Goal: Task Accomplishment & Management: Complete application form

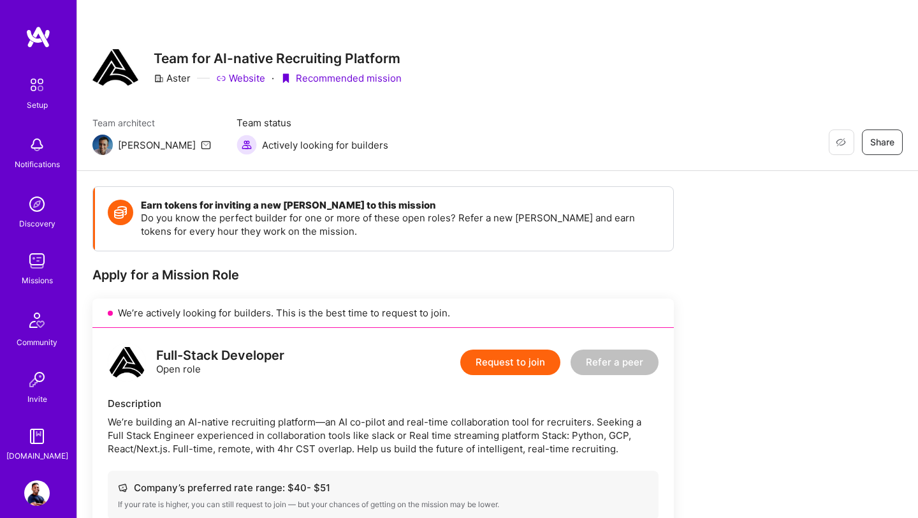
scroll to position [913, 0]
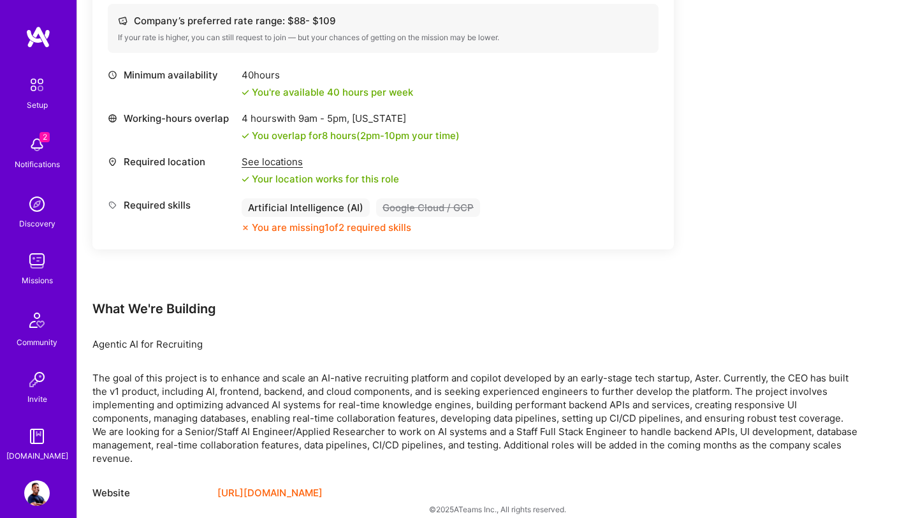
click at [36, 144] on img at bounding box center [37, 145] width 26 height 26
click at [38, 211] on img at bounding box center [37, 204] width 26 height 26
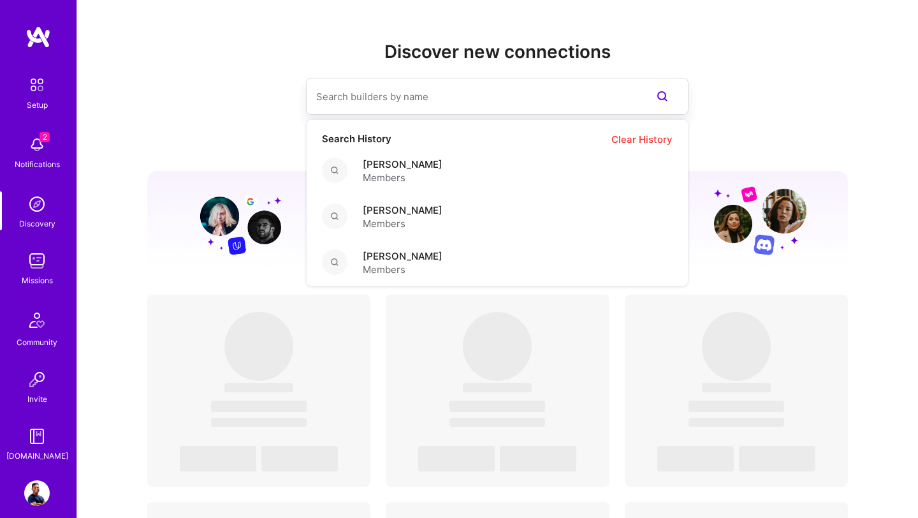
click at [411, 105] on input at bounding box center [471, 96] width 311 height 33
paste input "[PERSON_NAME]"
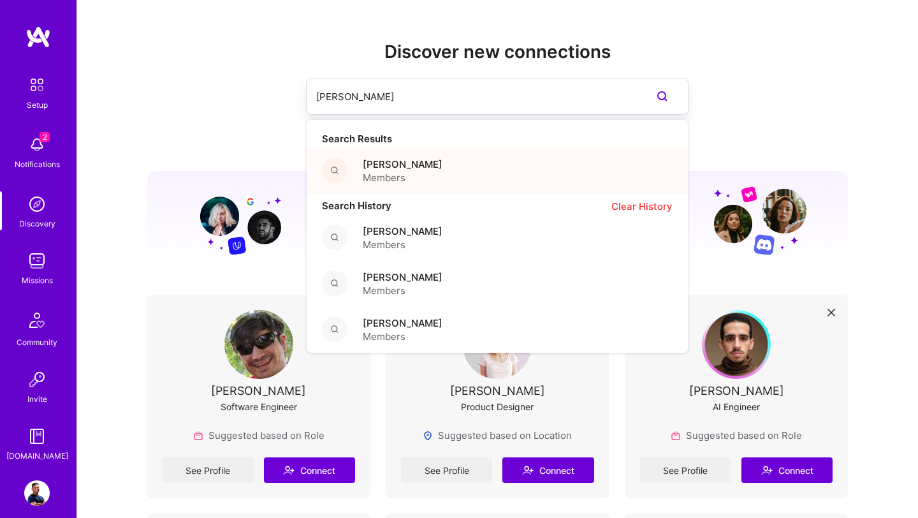
type input "[PERSON_NAME]"
click at [370, 165] on span "[PERSON_NAME]" at bounding box center [403, 163] width 80 height 13
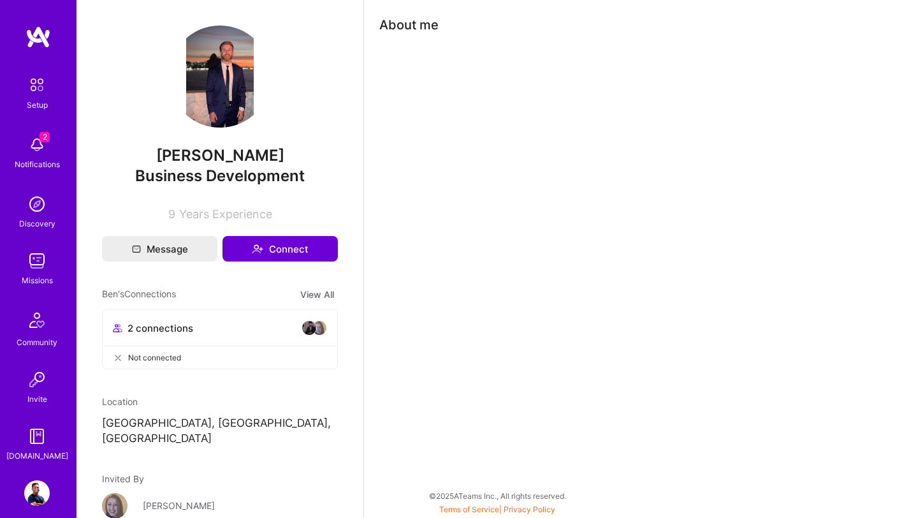
click at [36, 142] on img at bounding box center [37, 145] width 26 height 26
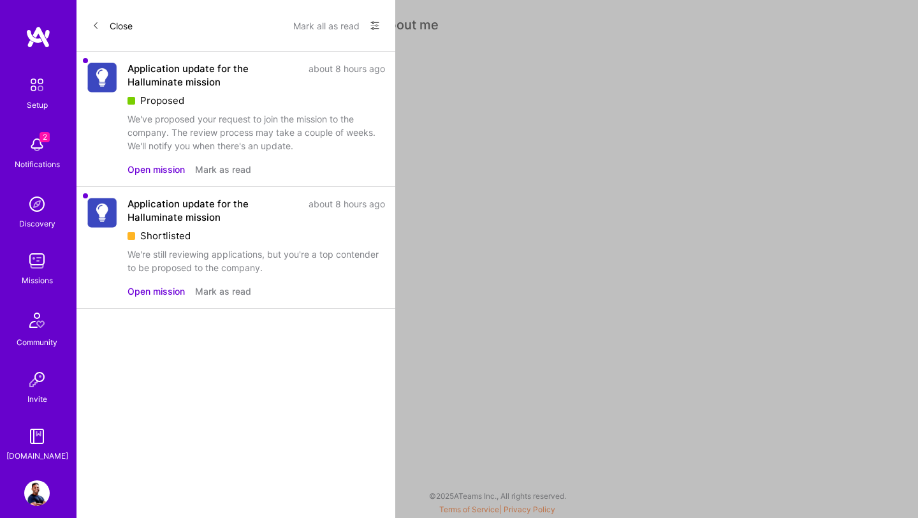
click at [180, 85] on div "Application update for the Halluminate mission" at bounding box center [214, 75] width 173 height 27
click at [164, 168] on button "Open mission" at bounding box center [156, 169] width 57 height 13
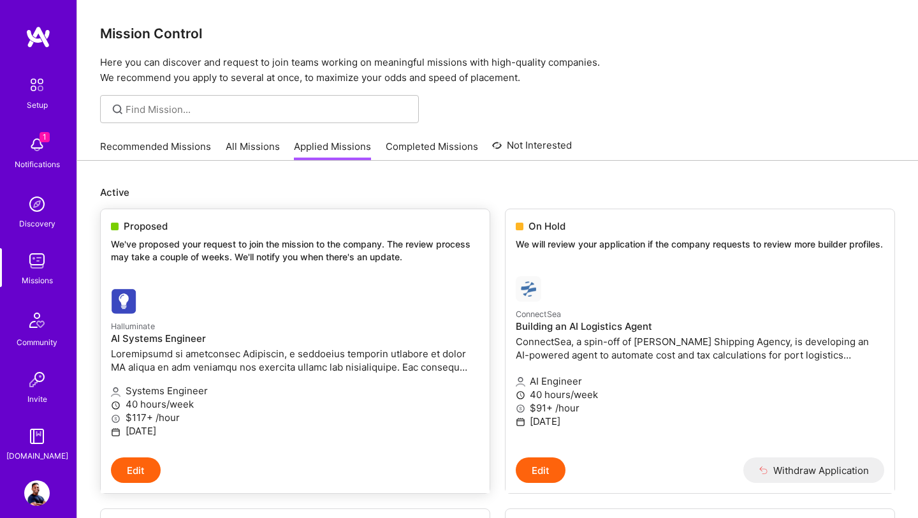
click at [383, 365] on p at bounding box center [295, 360] width 369 height 27
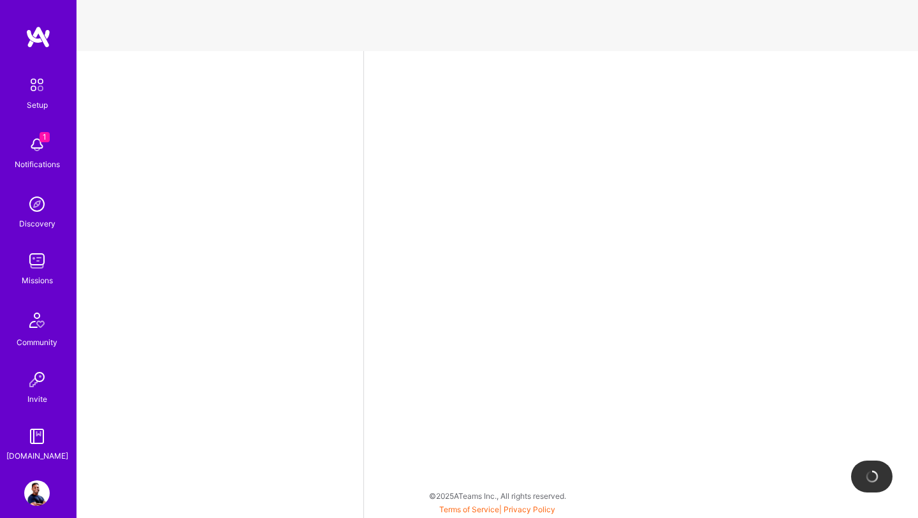
select select "US"
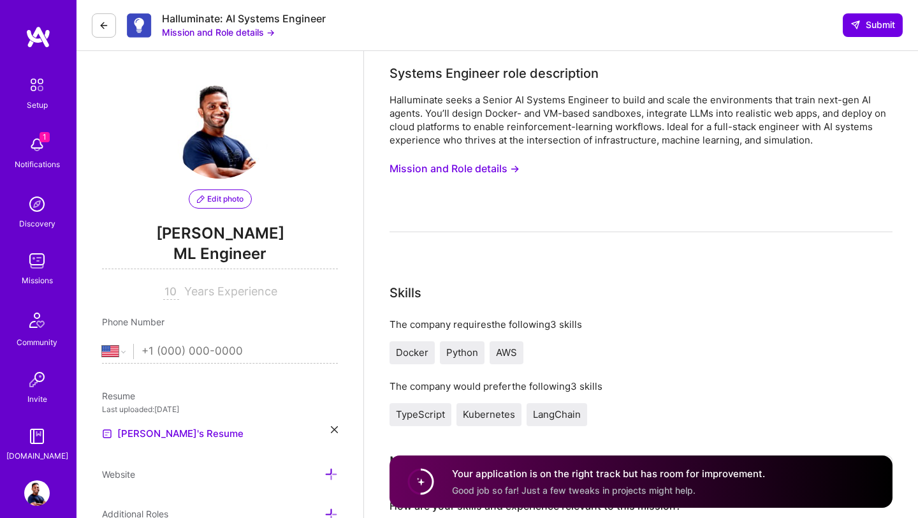
click at [497, 171] on button "Mission and Role details →" at bounding box center [455, 169] width 130 height 24
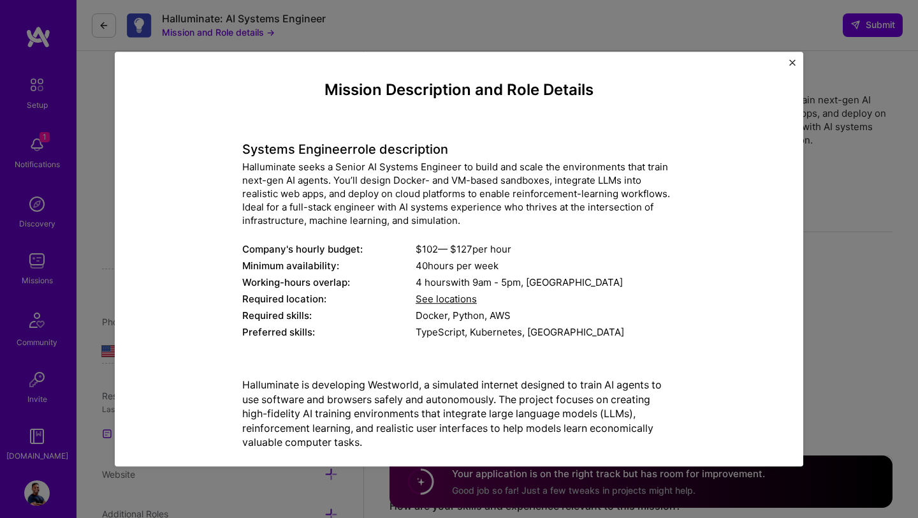
click at [447, 296] on span "See locations" at bounding box center [446, 299] width 61 height 12
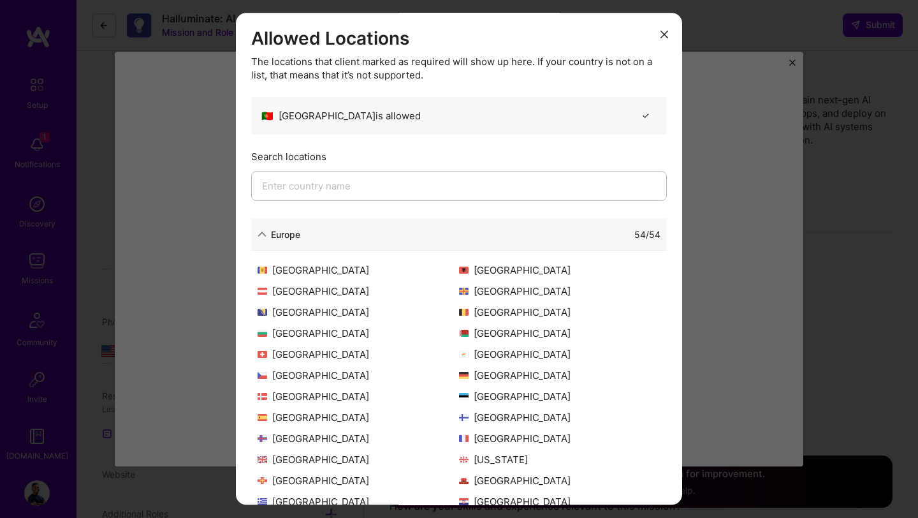
click at [393, 185] on input "modal" at bounding box center [459, 186] width 416 height 30
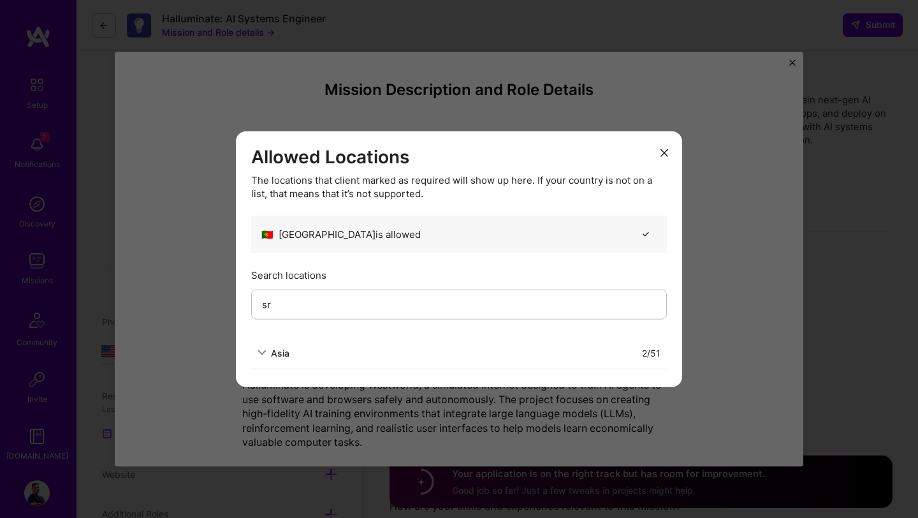
click at [266, 355] on icon "modal" at bounding box center [262, 352] width 9 height 9
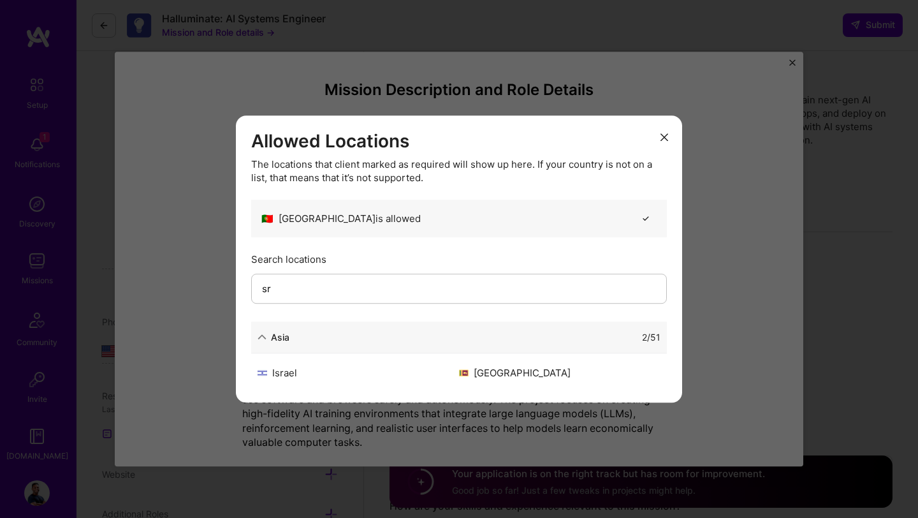
click at [482, 369] on div "[GEOGRAPHIC_DATA]" at bounding box center [559, 372] width 201 height 13
click at [327, 287] on input "sr" at bounding box center [459, 289] width 416 height 30
type input "s"
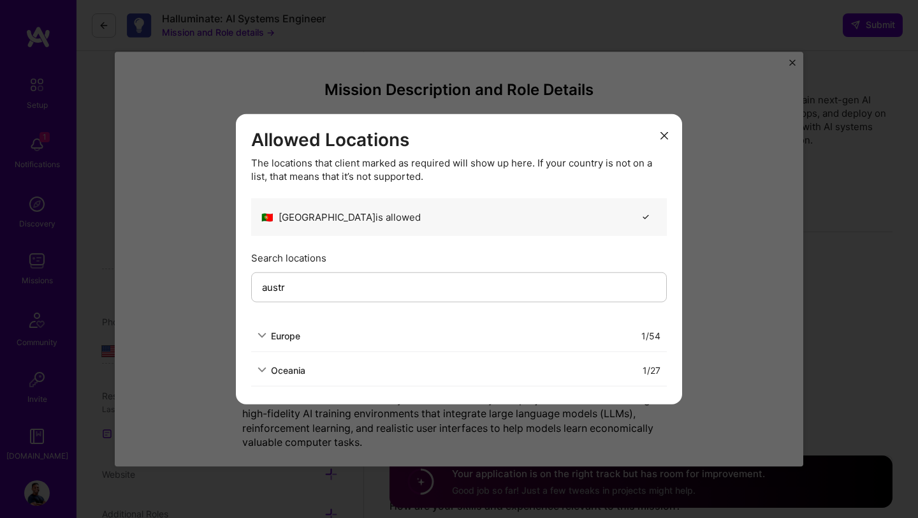
click at [262, 366] on icon "modal" at bounding box center [262, 369] width 9 height 9
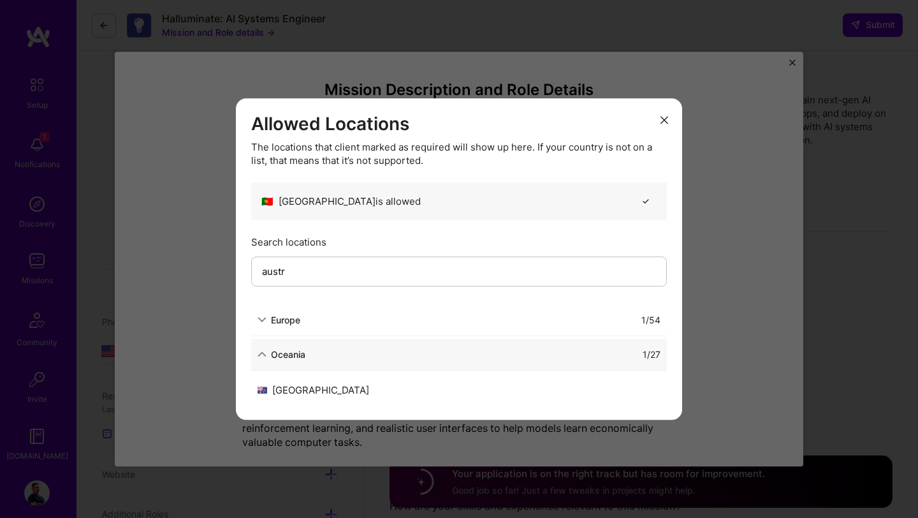
click at [308, 267] on input "austr" at bounding box center [459, 271] width 416 height 30
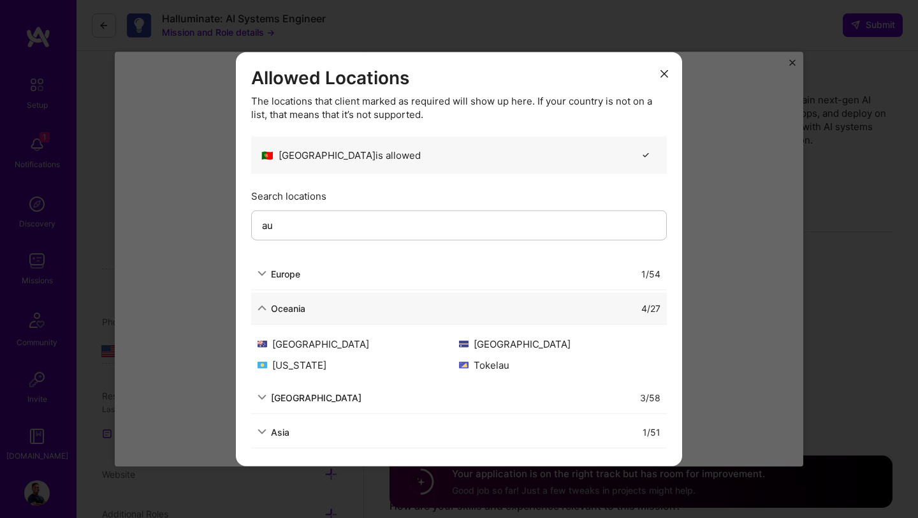
type input "a"
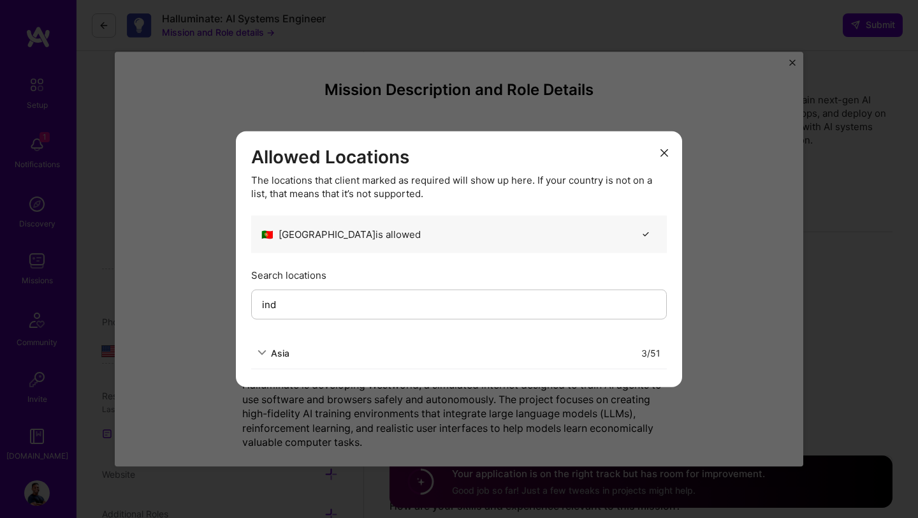
type input "ind"
click at [265, 349] on icon "modal" at bounding box center [262, 352] width 9 height 9
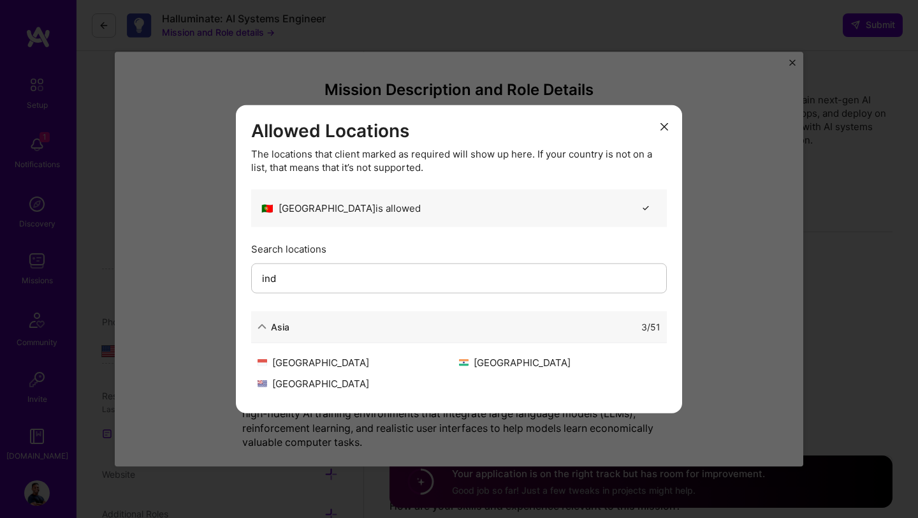
drag, startPoint x: 304, startPoint y: 272, endPoint x: 260, endPoint y: 274, distance: 44.0
click at [260, 274] on input "ind" at bounding box center [459, 278] width 416 height 30
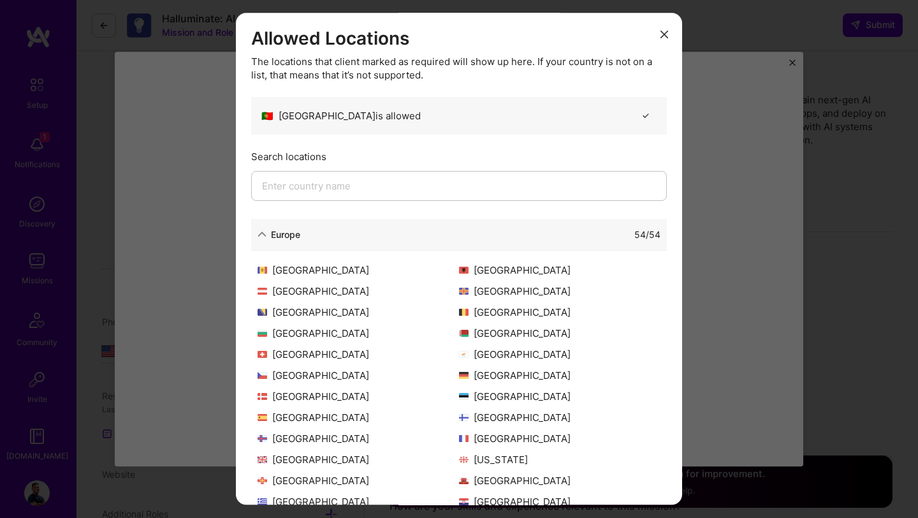
click at [663, 36] on icon "modal" at bounding box center [665, 35] width 8 height 8
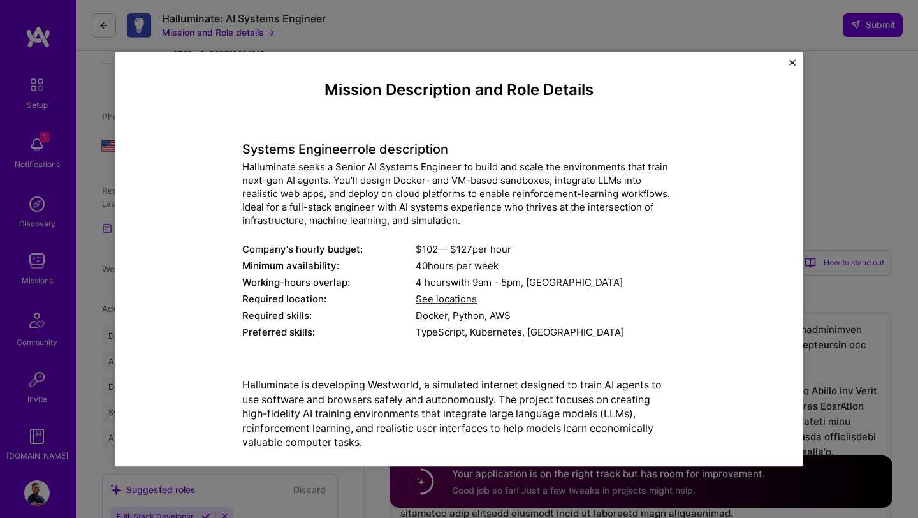
click at [795, 64] on img "Close" at bounding box center [792, 62] width 6 height 6
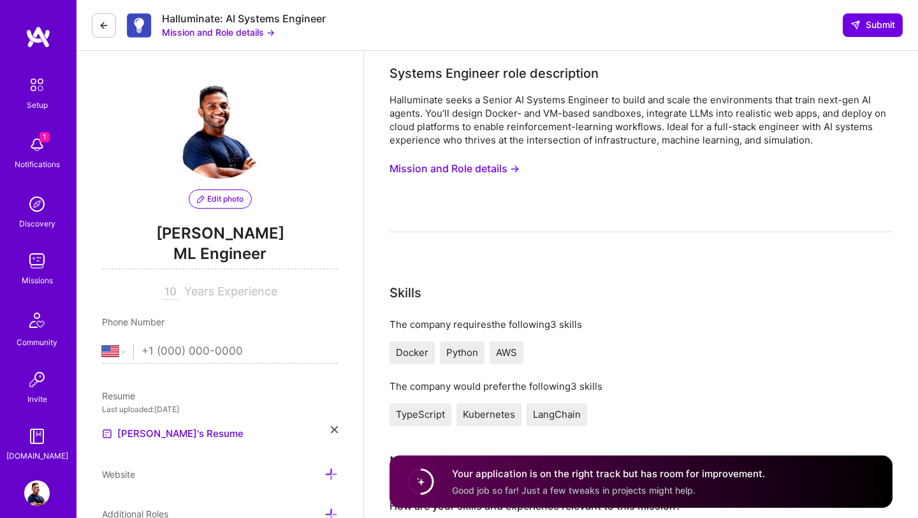
click at [495, 169] on button "Mission and Role details →" at bounding box center [455, 169] width 130 height 24
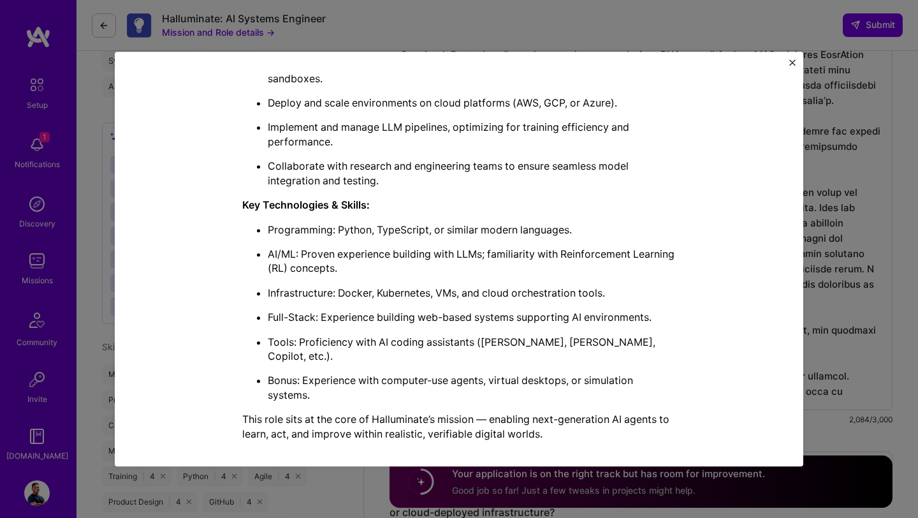
scroll to position [743, 0]
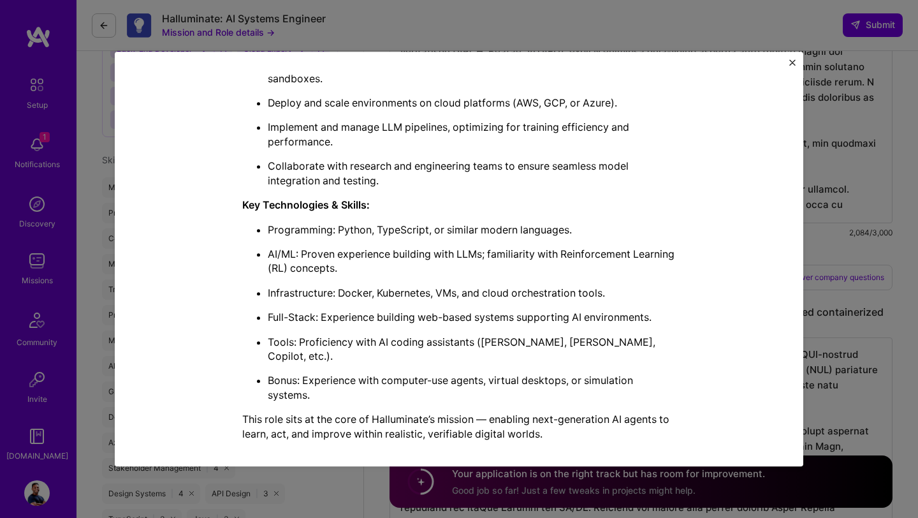
click at [842, 211] on div "Mission Description and Role Details Systems Engineer role description Hallumin…" at bounding box center [459, 259] width 918 height 518
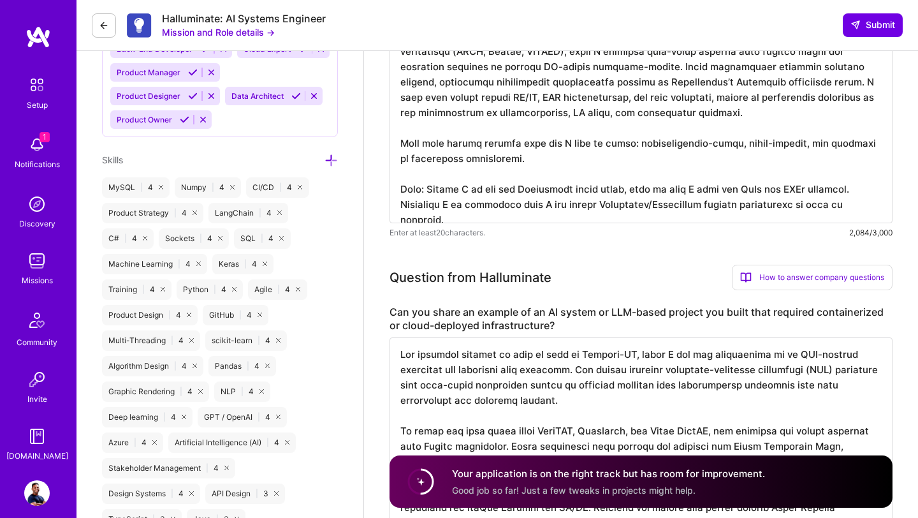
scroll to position [0, 0]
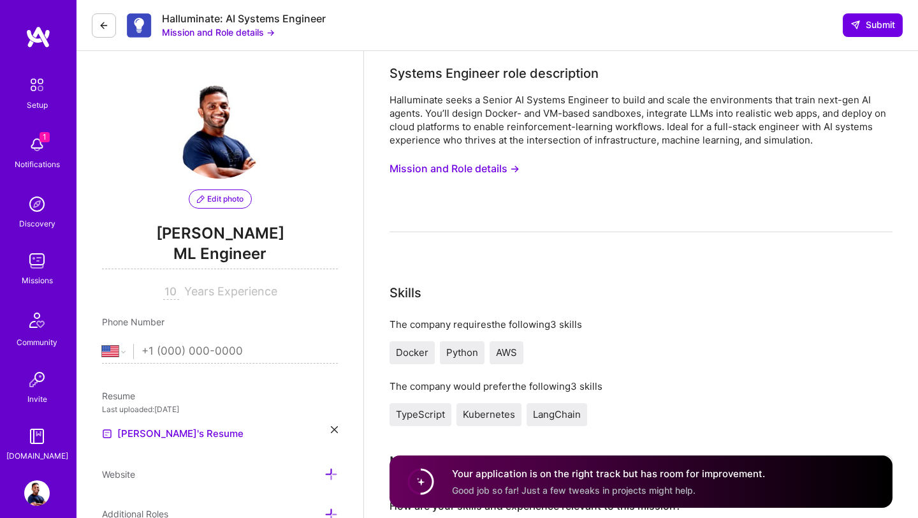
click at [44, 265] on img at bounding box center [37, 261] width 26 height 26
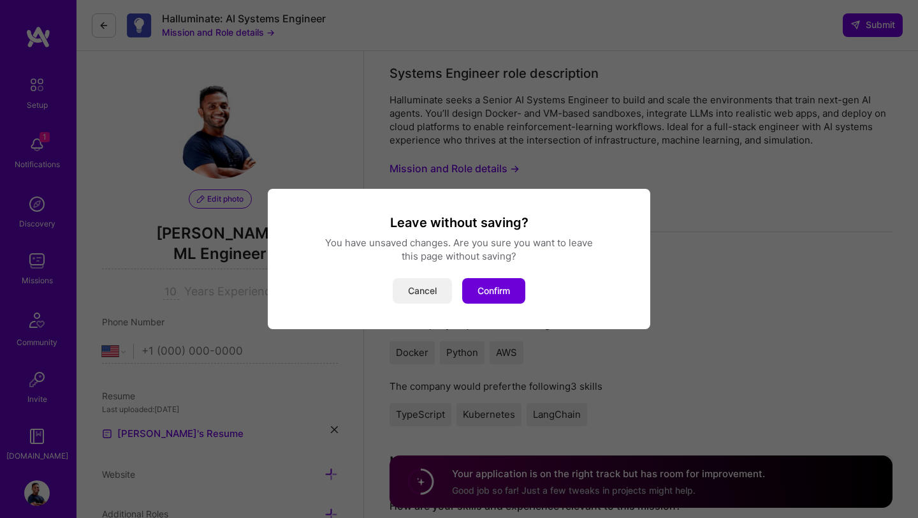
click at [428, 293] on button "Cancel" at bounding box center [422, 291] width 59 height 26
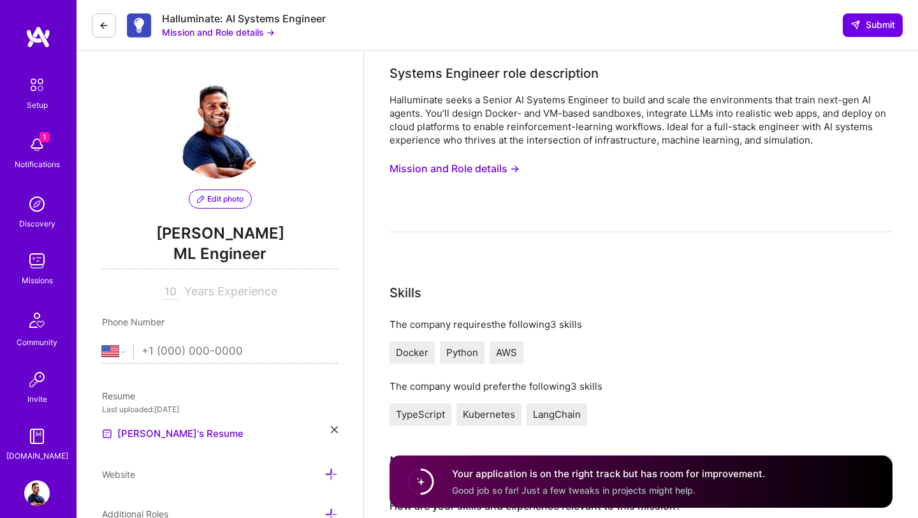
click at [41, 138] on span "1" at bounding box center [45, 137] width 10 height 10
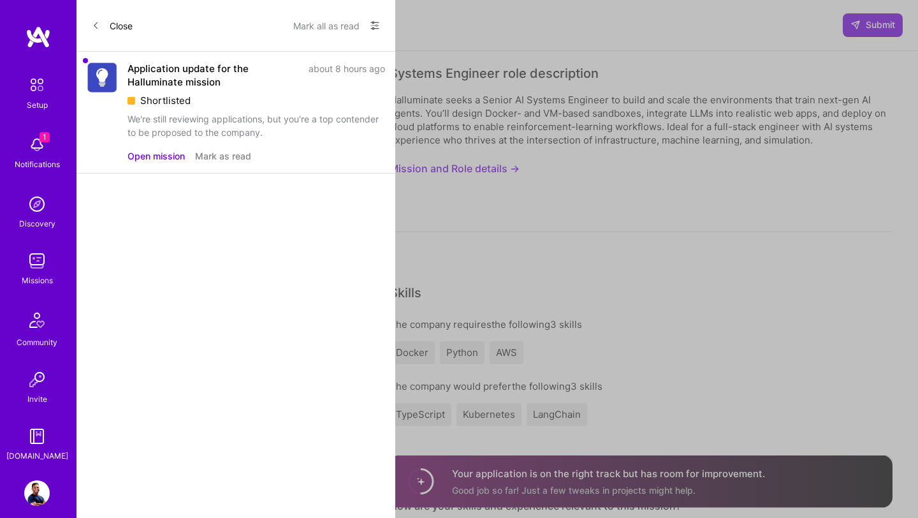
click at [173, 96] on div "Shortlisted" at bounding box center [257, 100] width 258 height 13
click at [166, 157] on button "Open mission" at bounding box center [156, 155] width 57 height 13
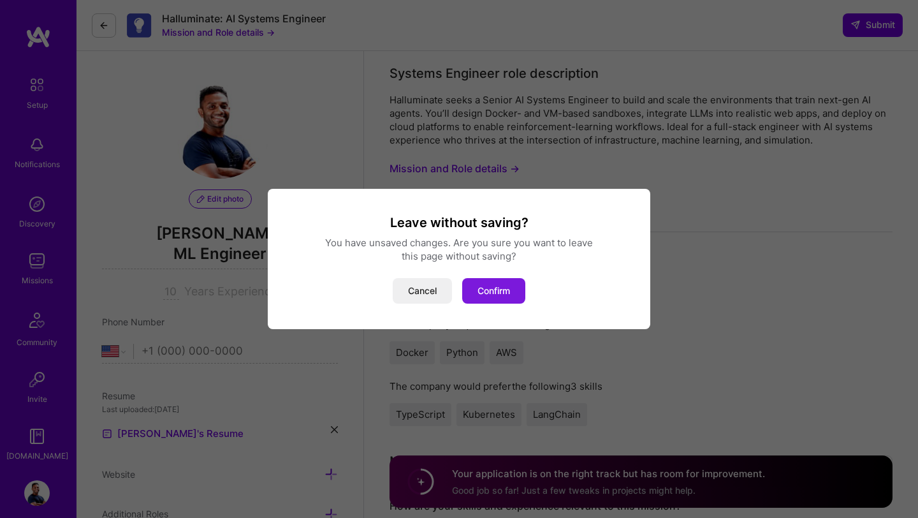
click at [504, 294] on button "Confirm" at bounding box center [493, 291] width 63 height 26
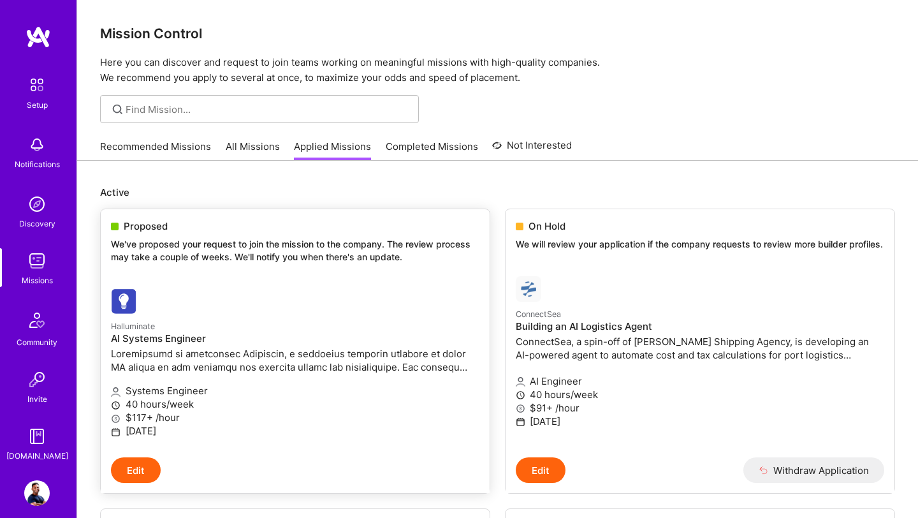
click at [134, 328] on small "Halluminate" at bounding box center [133, 326] width 44 height 10
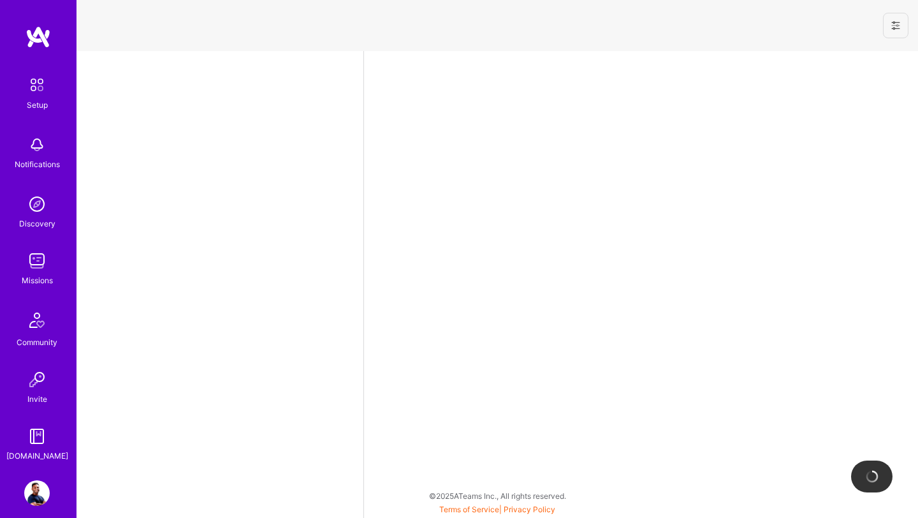
click at [32, 268] on img at bounding box center [37, 261] width 26 height 26
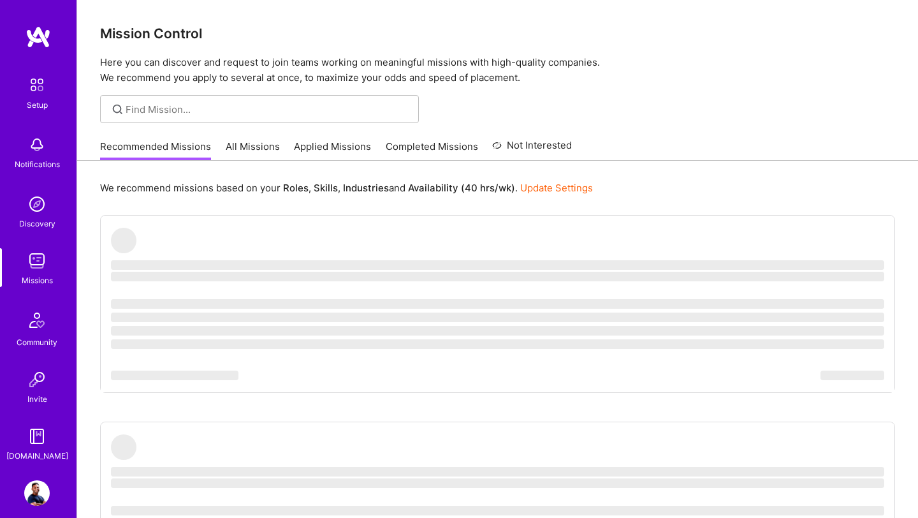
click at [255, 152] on link "All Missions" at bounding box center [253, 150] width 54 height 21
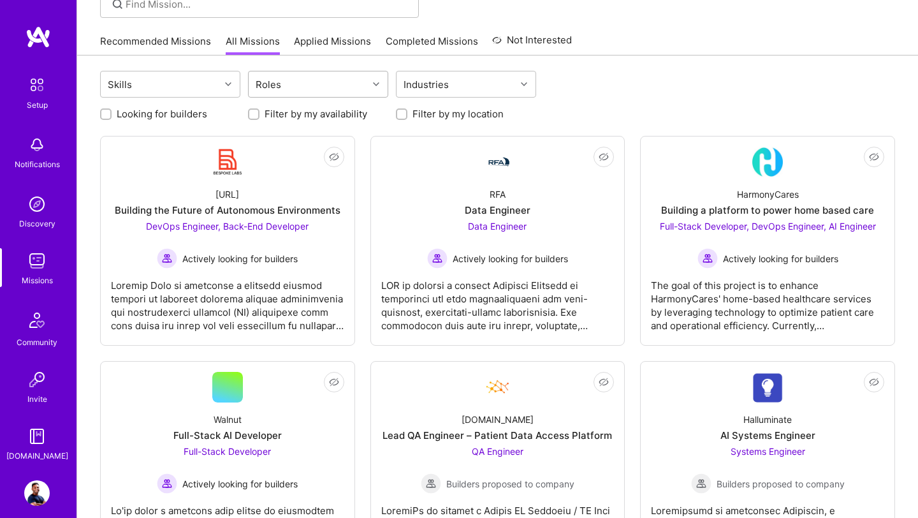
scroll to position [112, 0]
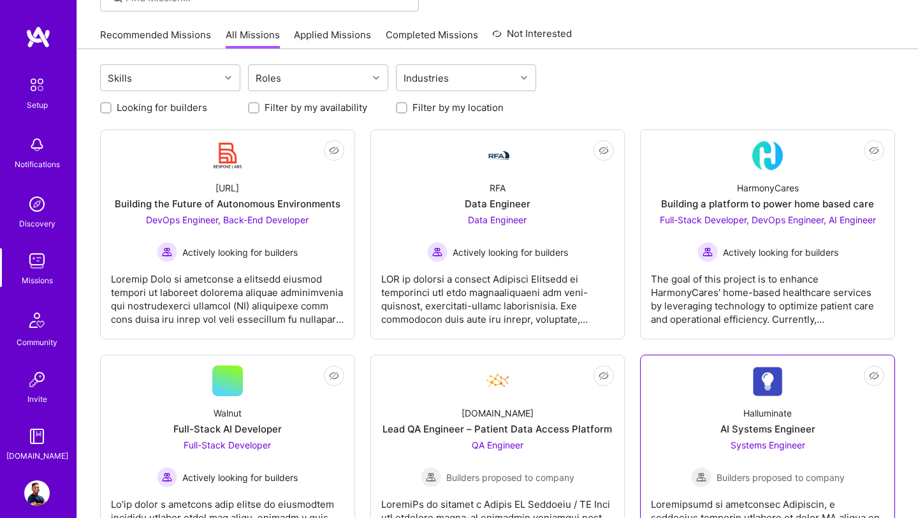
click at [757, 442] on span "Systems Engineer" at bounding box center [768, 444] width 75 height 11
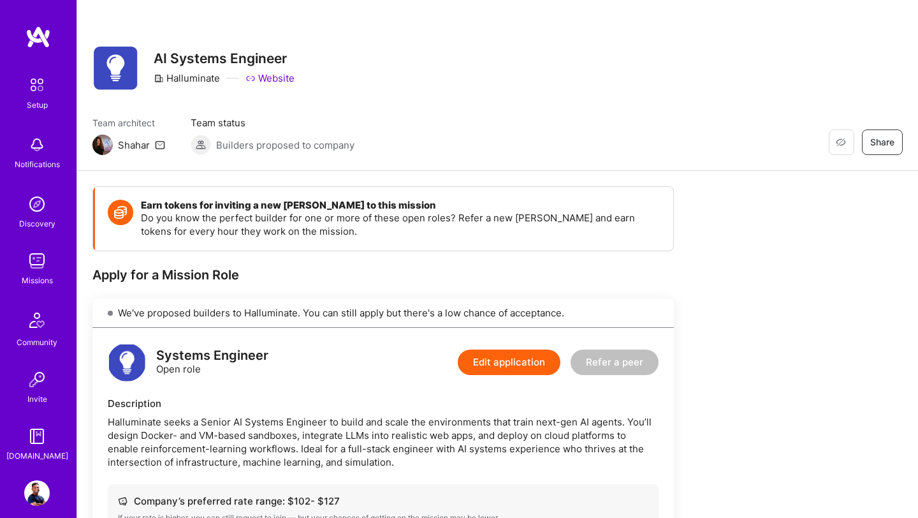
click at [281, 81] on link "Website" at bounding box center [269, 77] width 49 height 13
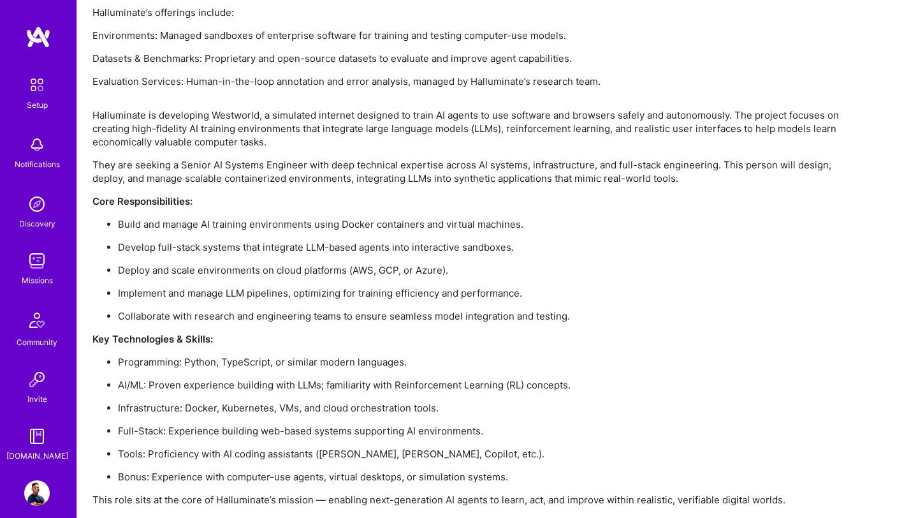
scroll to position [977, 0]
